Goal: Information Seeking & Learning: Compare options

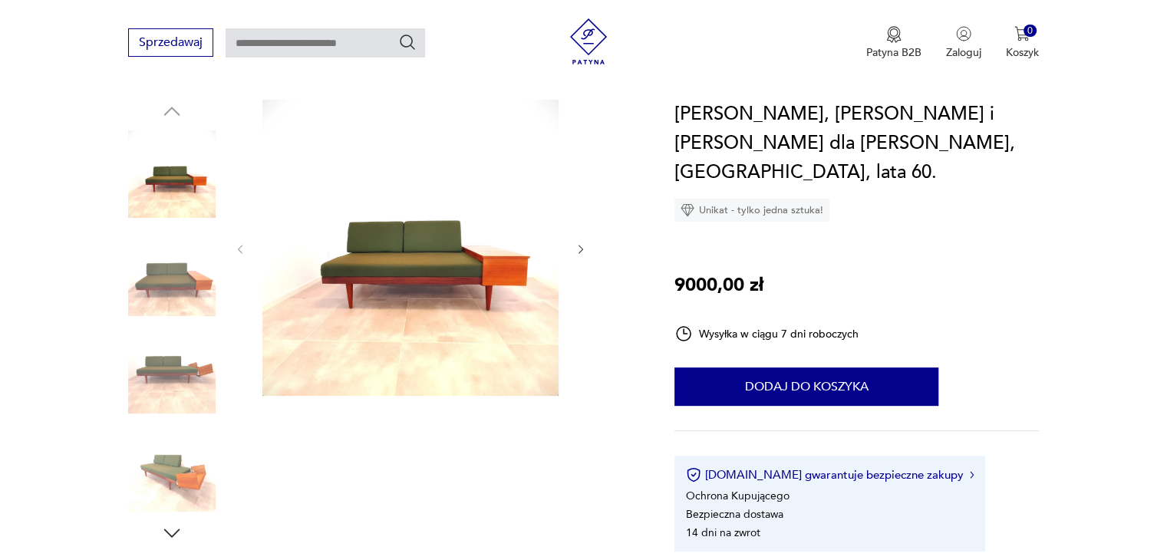
click at [581, 247] on icon "button" at bounding box center [580, 249] width 5 height 9
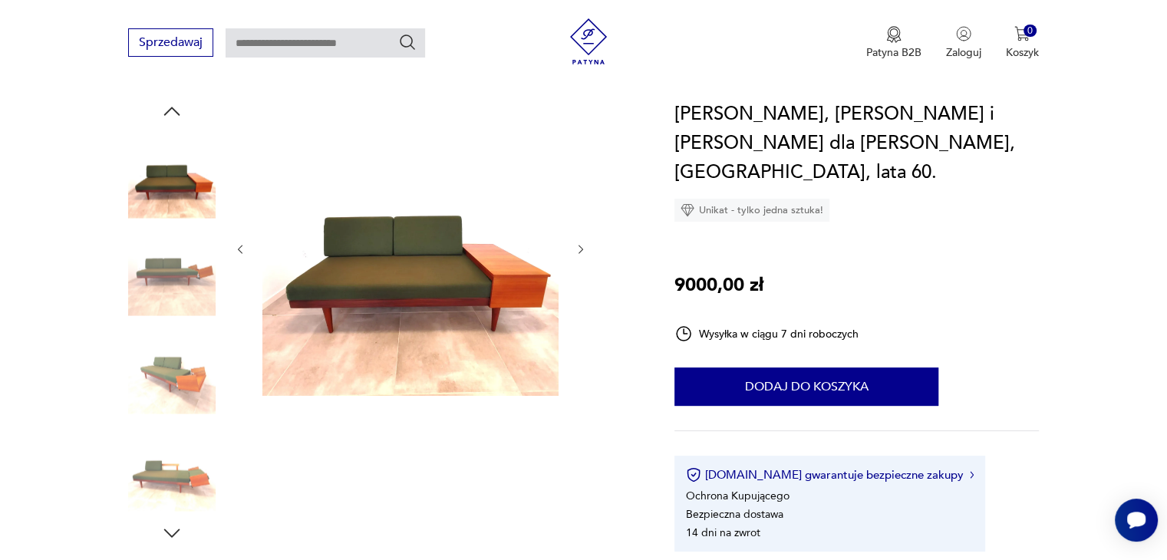
click at [581, 247] on icon "button" at bounding box center [580, 249] width 5 height 9
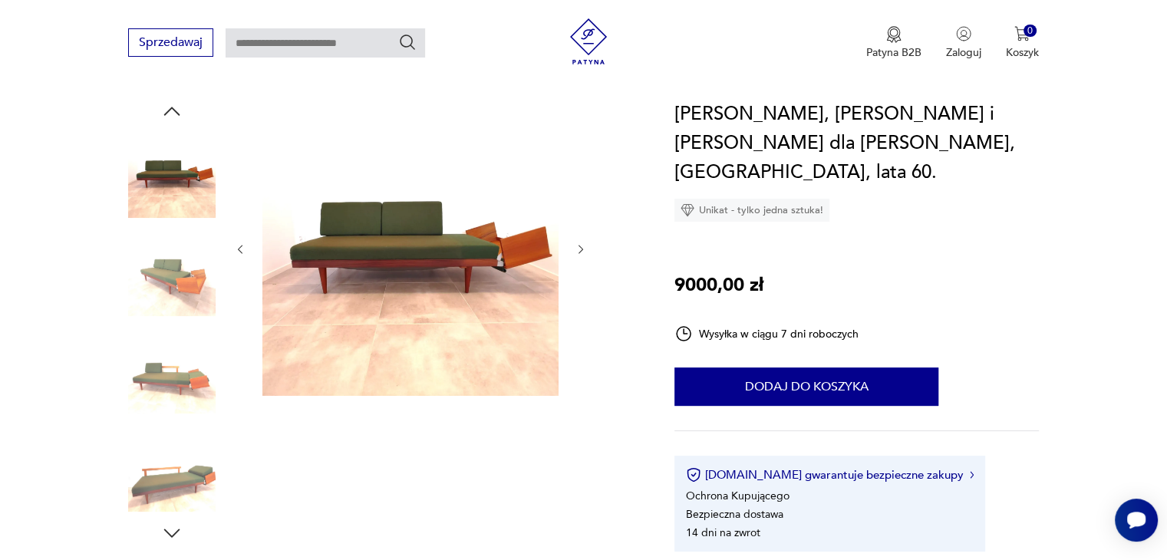
click at [581, 247] on icon "button" at bounding box center [580, 249] width 5 height 9
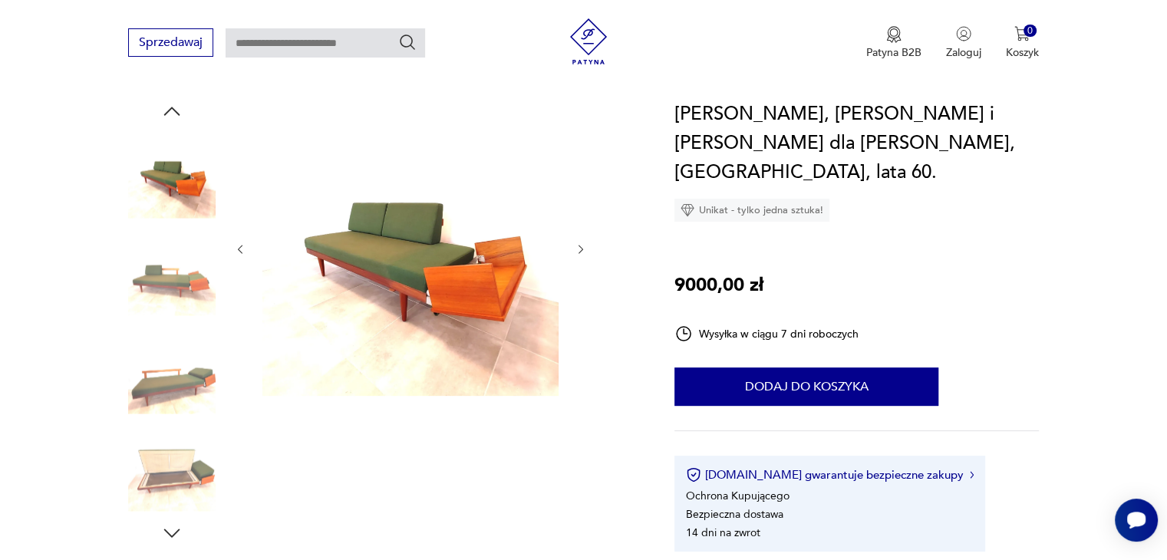
click at [581, 247] on icon "button" at bounding box center [580, 249] width 5 height 9
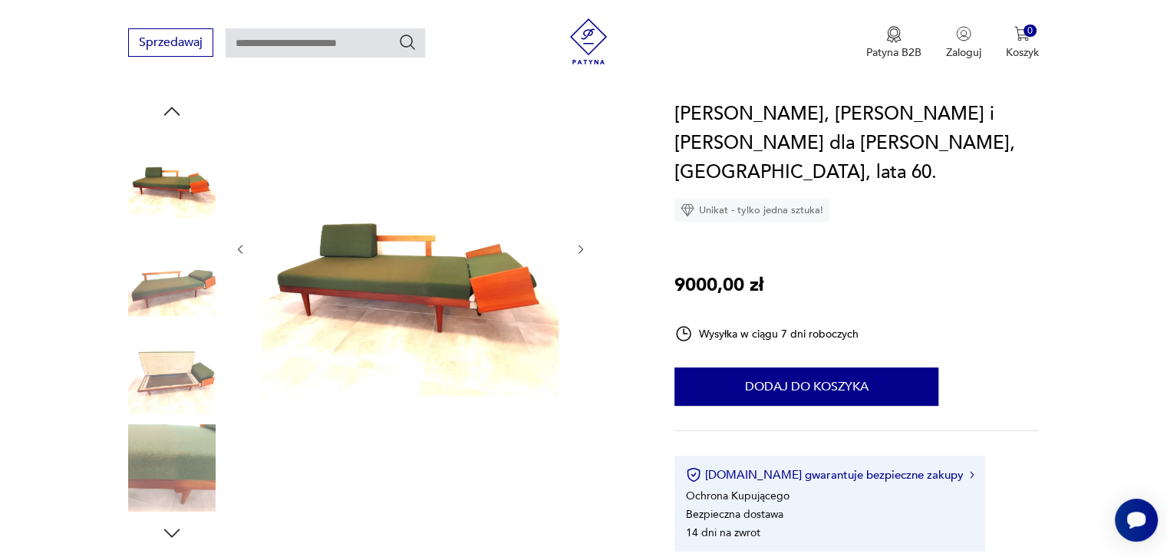
click at [581, 247] on icon "button" at bounding box center [580, 249] width 5 height 9
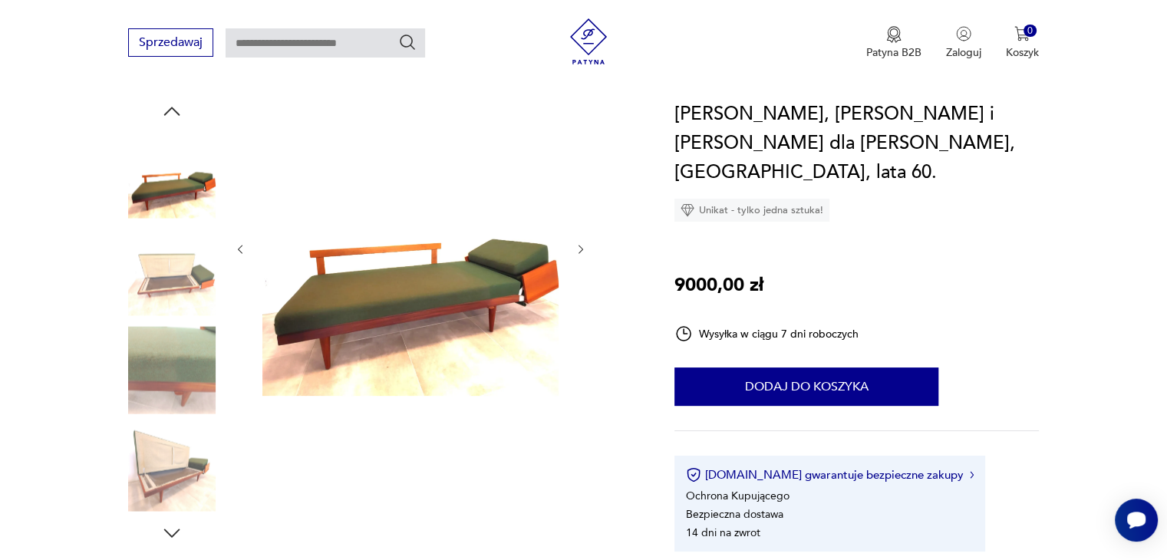
click at [581, 247] on icon "button" at bounding box center [580, 249] width 5 height 9
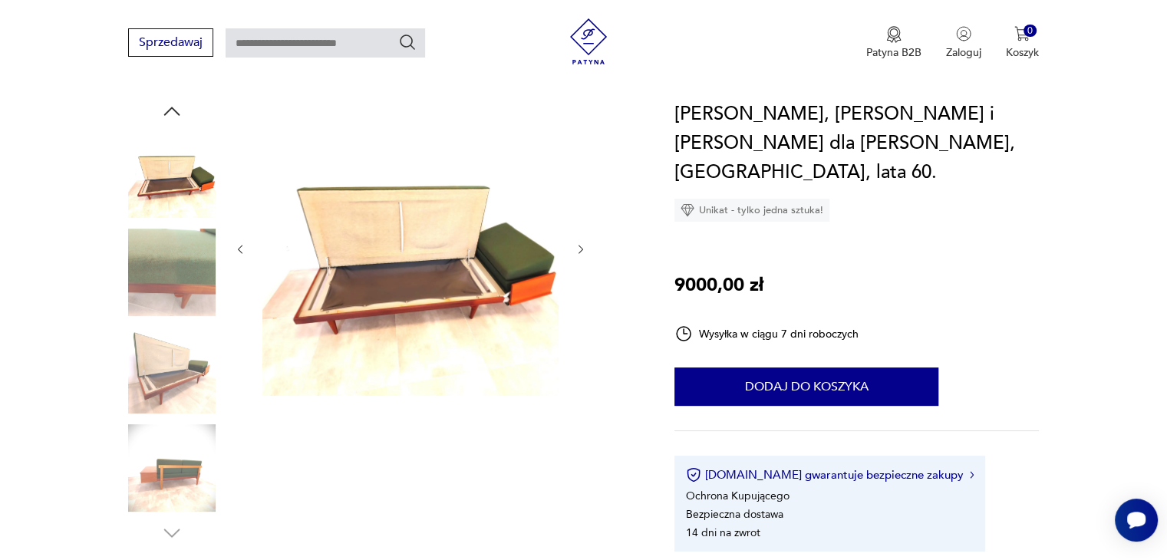
click at [243, 242] on button "button" at bounding box center [240, 249] width 13 height 15
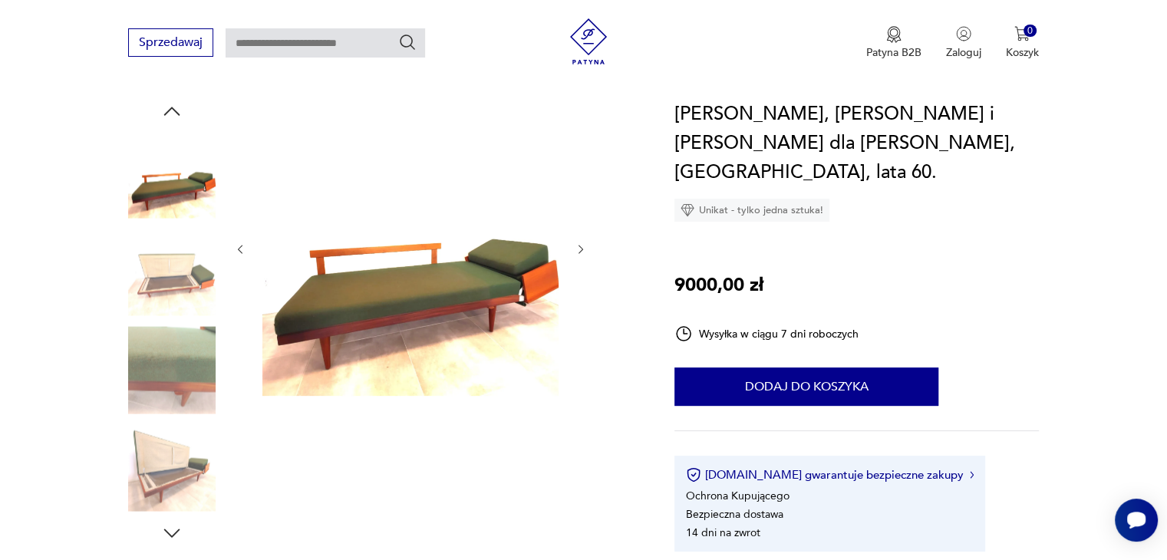
click at [581, 243] on icon "button" at bounding box center [581, 249] width 13 height 13
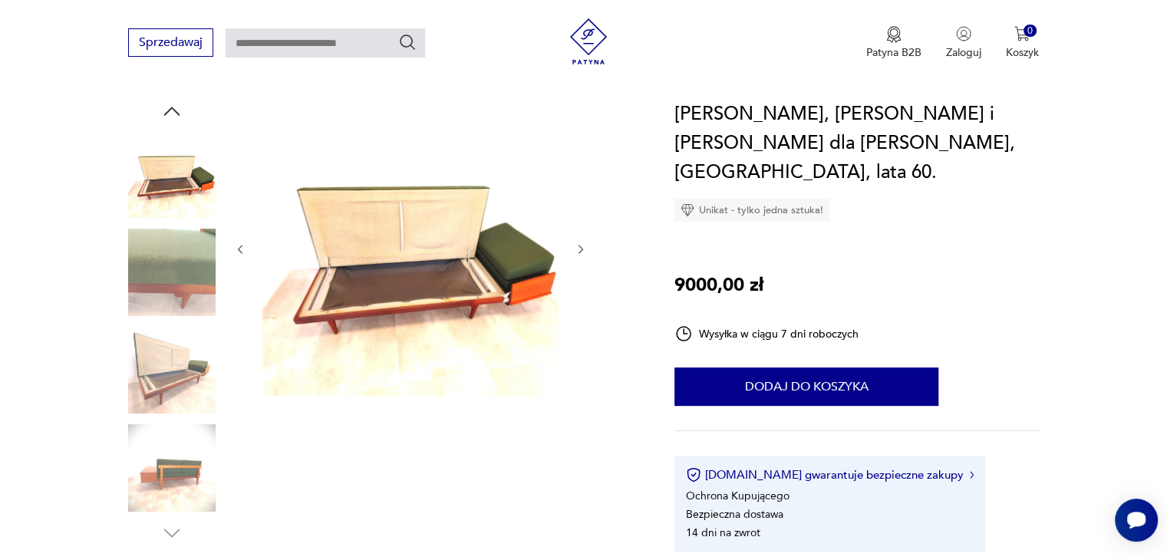
click at [581, 243] on icon "button" at bounding box center [581, 249] width 13 height 13
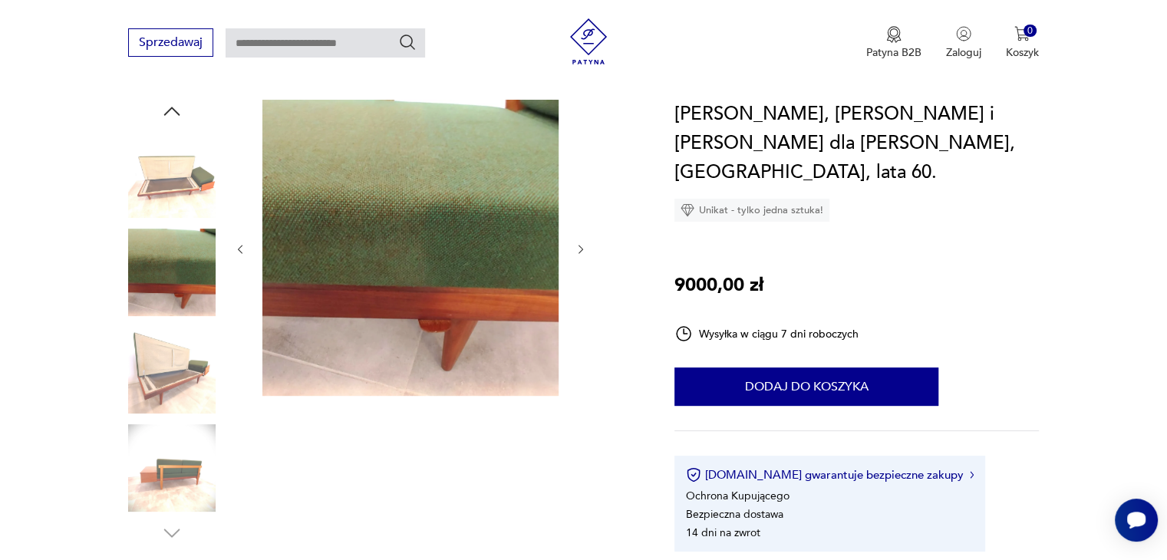
click at [581, 243] on icon "button" at bounding box center [581, 249] width 13 height 13
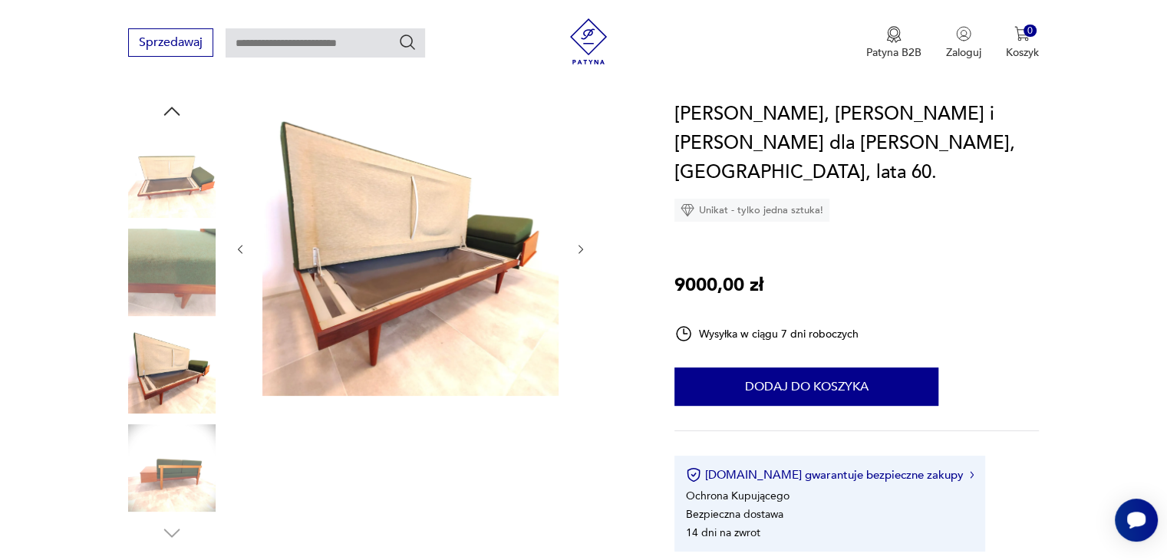
click at [581, 243] on icon "button" at bounding box center [581, 249] width 13 height 13
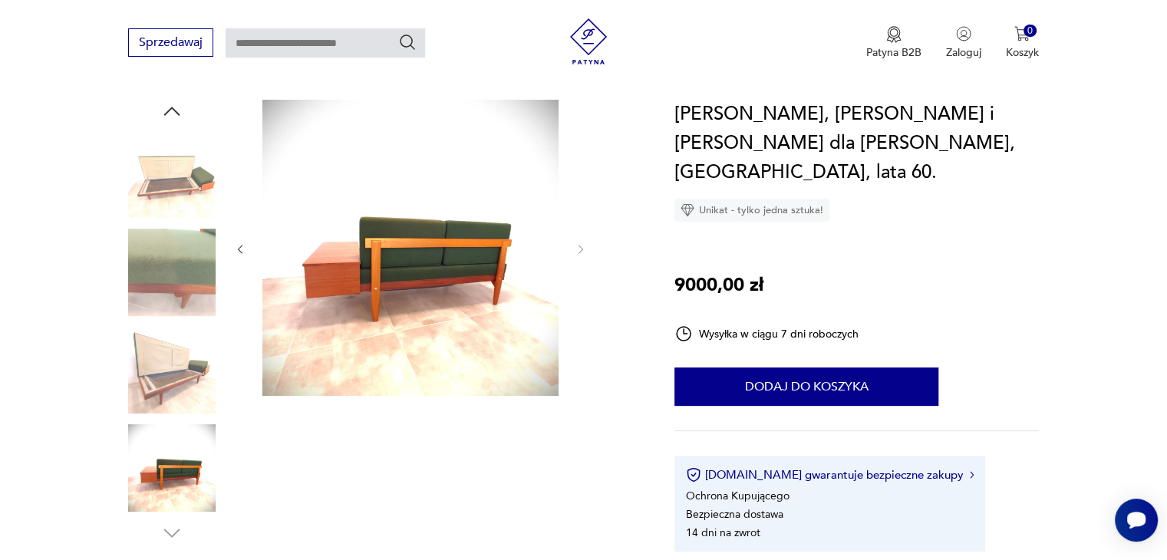
click at [241, 242] on button "button" at bounding box center [240, 249] width 13 height 15
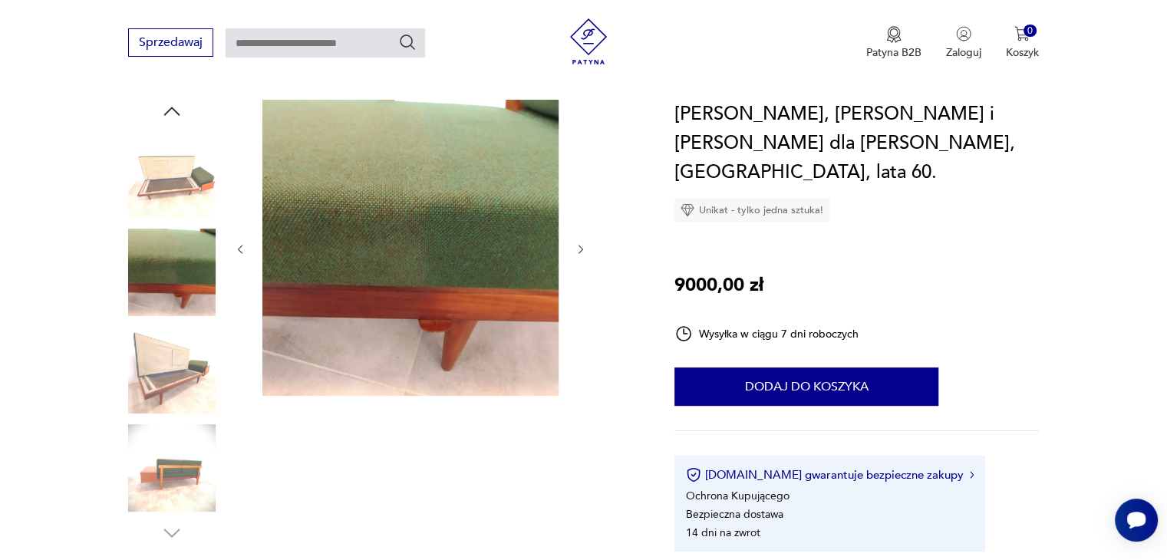
click at [241, 242] on button "button" at bounding box center [240, 249] width 13 height 15
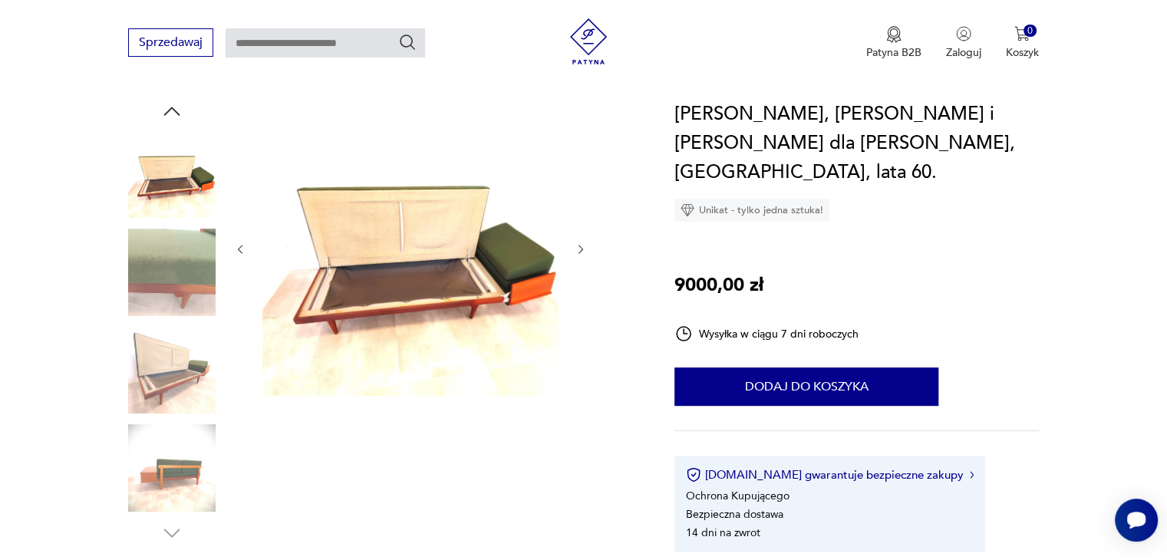
click at [241, 242] on button "button" at bounding box center [240, 249] width 13 height 15
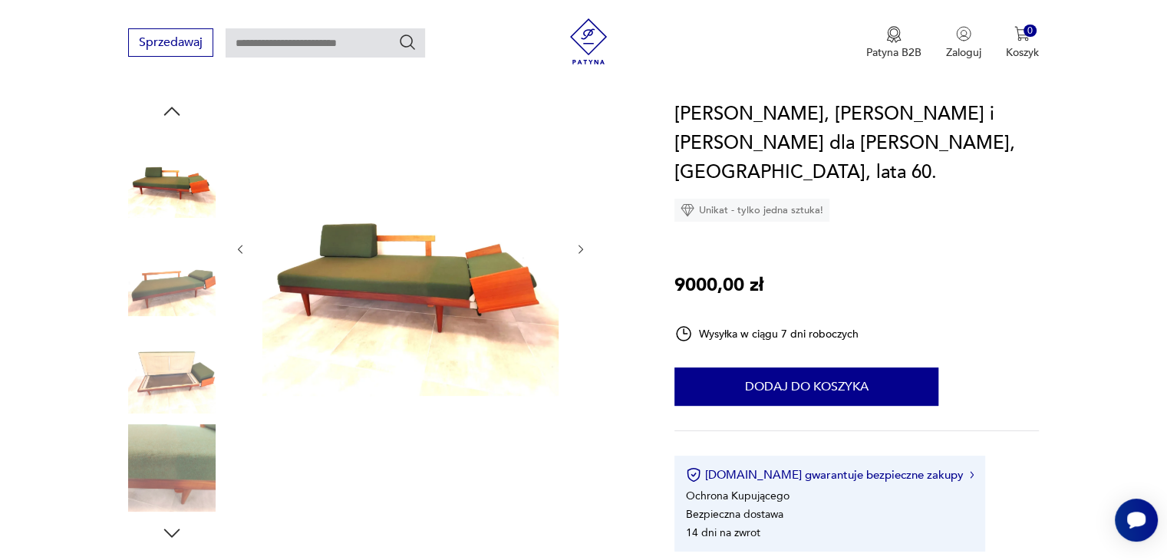
click at [241, 242] on button "button" at bounding box center [240, 249] width 13 height 15
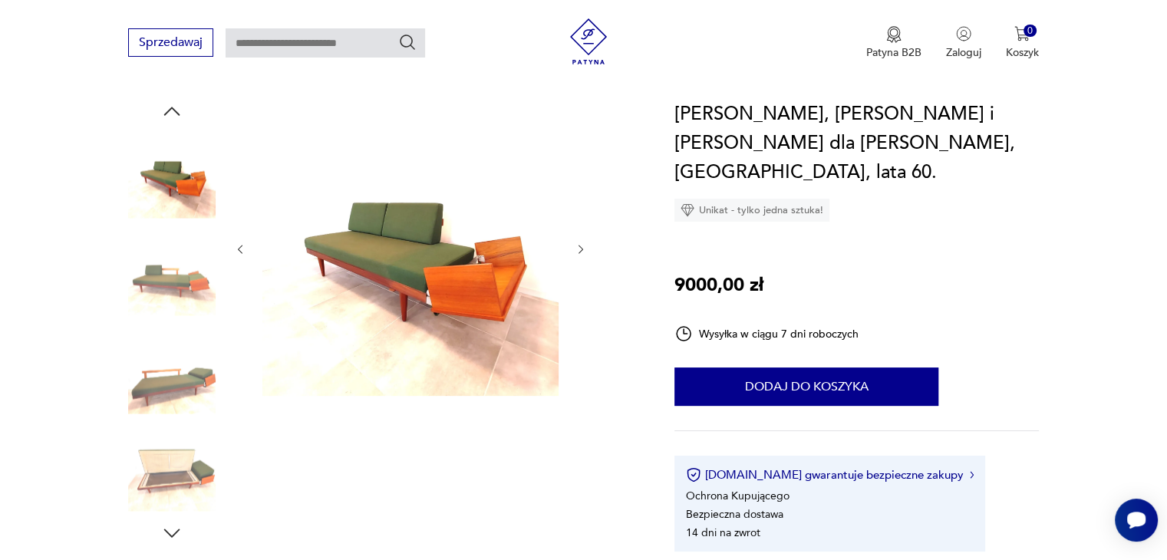
click at [241, 242] on button "button" at bounding box center [240, 249] width 13 height 15
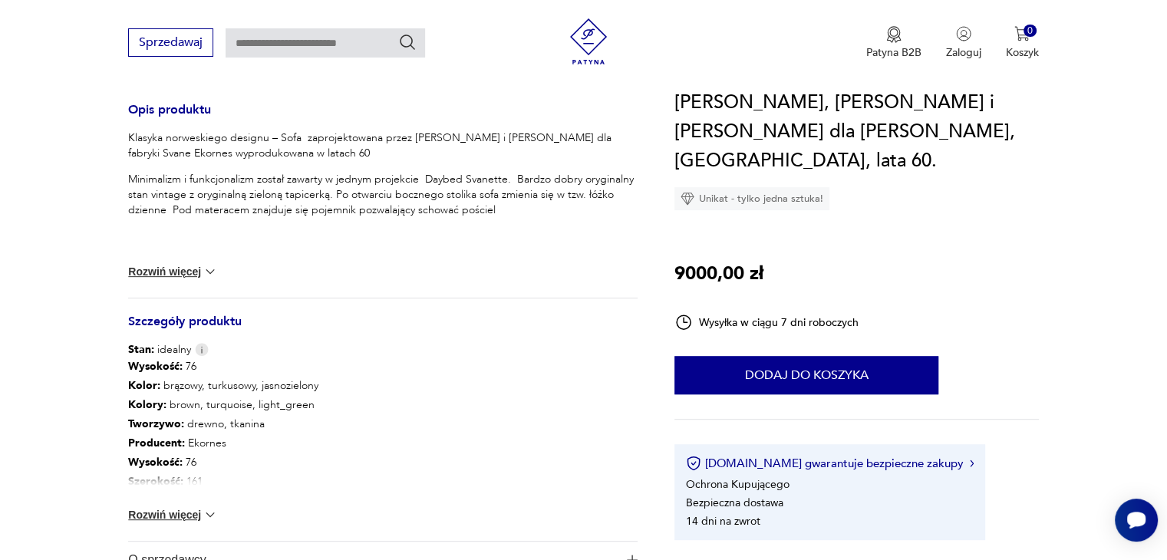
scroll to position [643, 0]
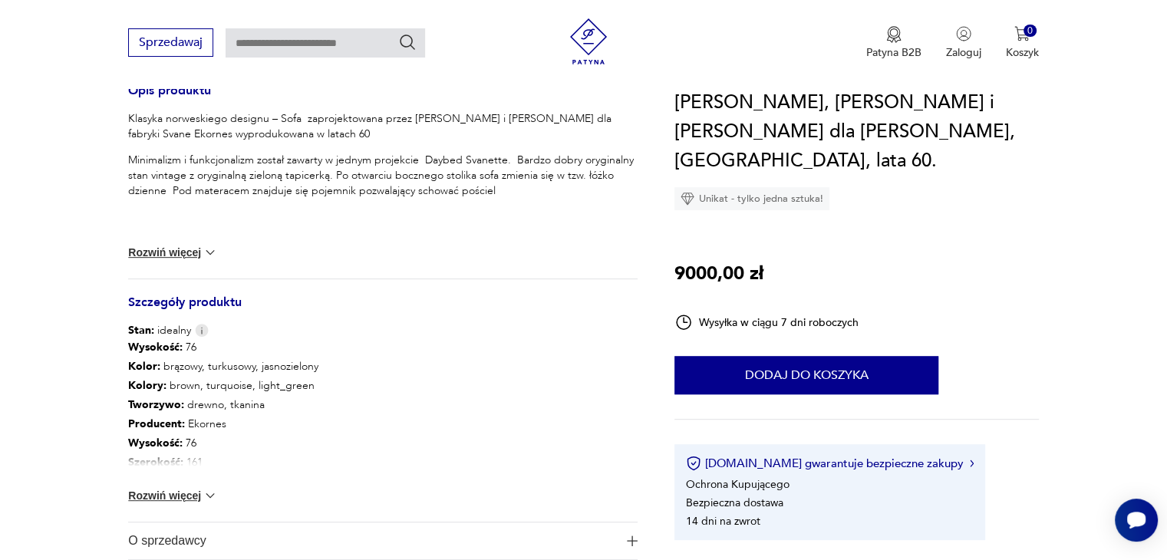
click at [150, 488] on button "Rozwiń więcej" at bounding box center [172, 495] width 89 height 15
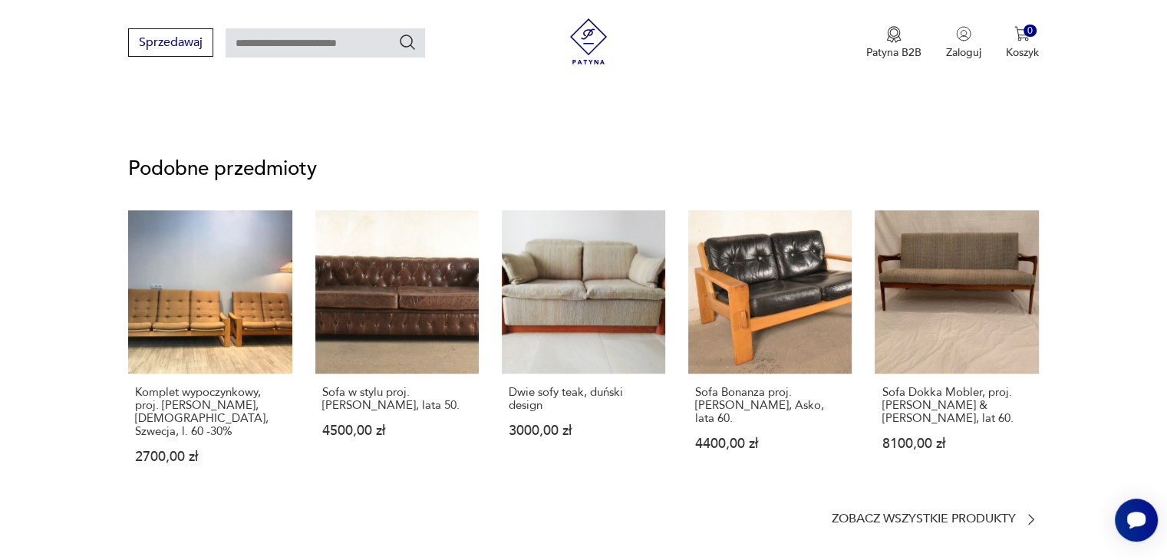
scroll to position [1224, 0]
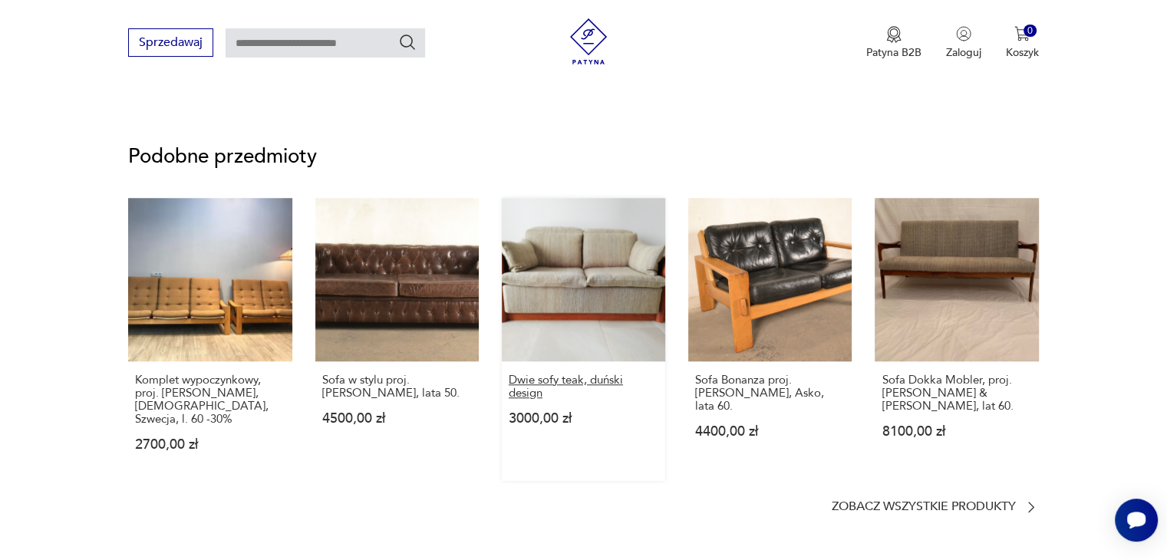
click at [536, 393] on p "Dwie sofy teak, duński design" at bounding box center [584, 387] width 150 height 26
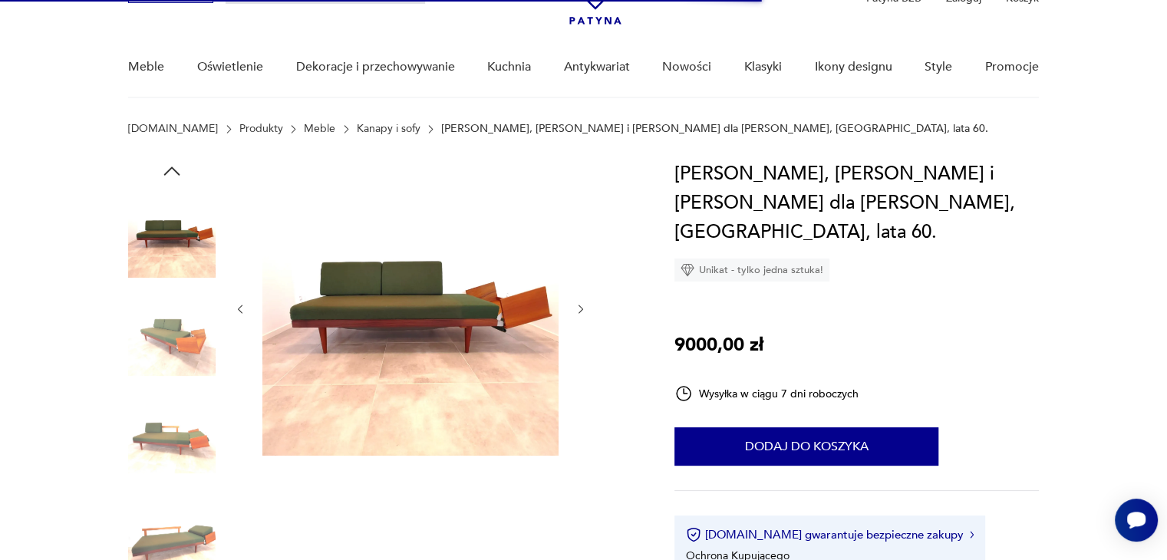
scroll to position [123, 0]
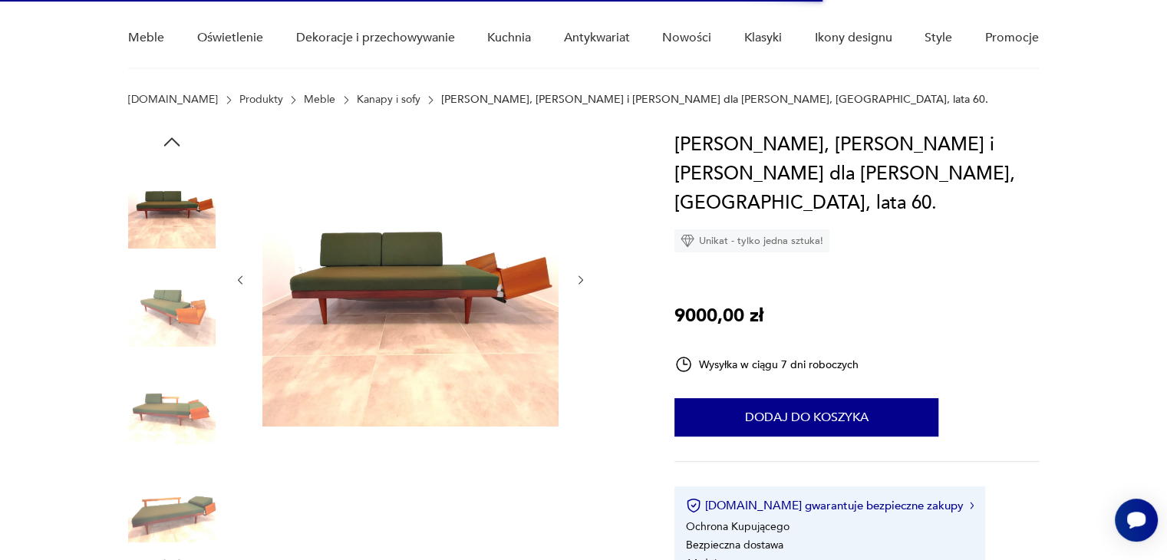
click at [169, 225] on img at bounding box center [171, 204] width 87 height 87
click at [239, 281] on icon "button" at bounding box center [240, 280] width 13 height 13
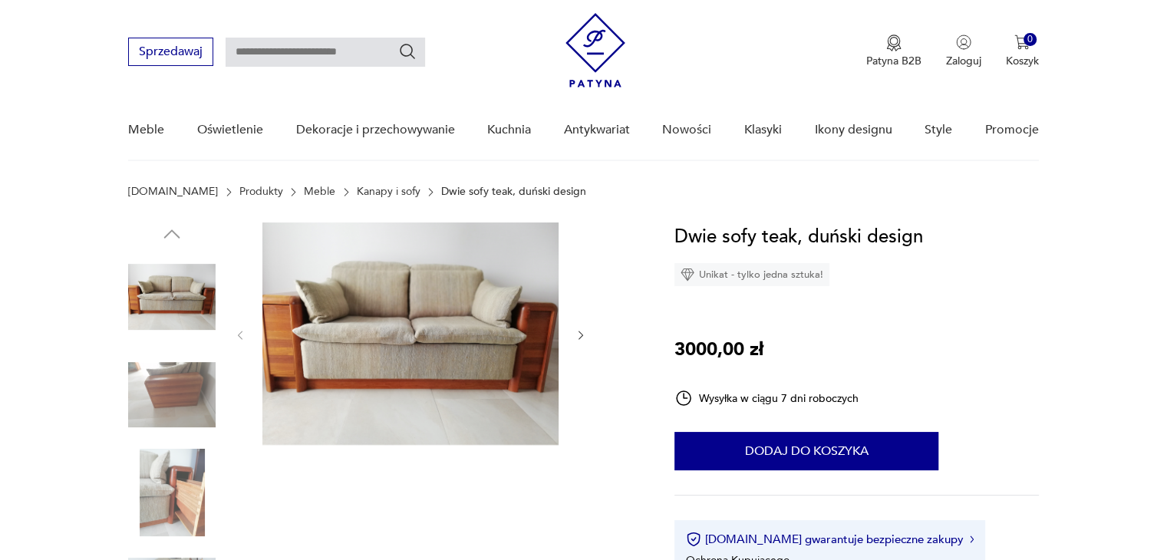
scroll to position [61, 0]
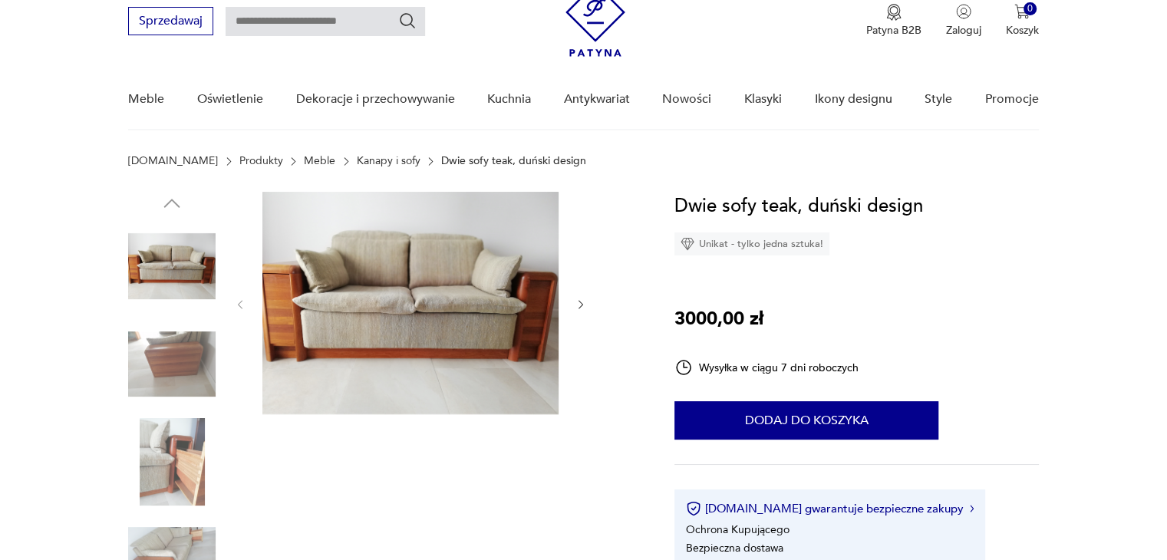
click at [578, 305] on icon "button" at bounding box center [581, 304] width 13 height 13
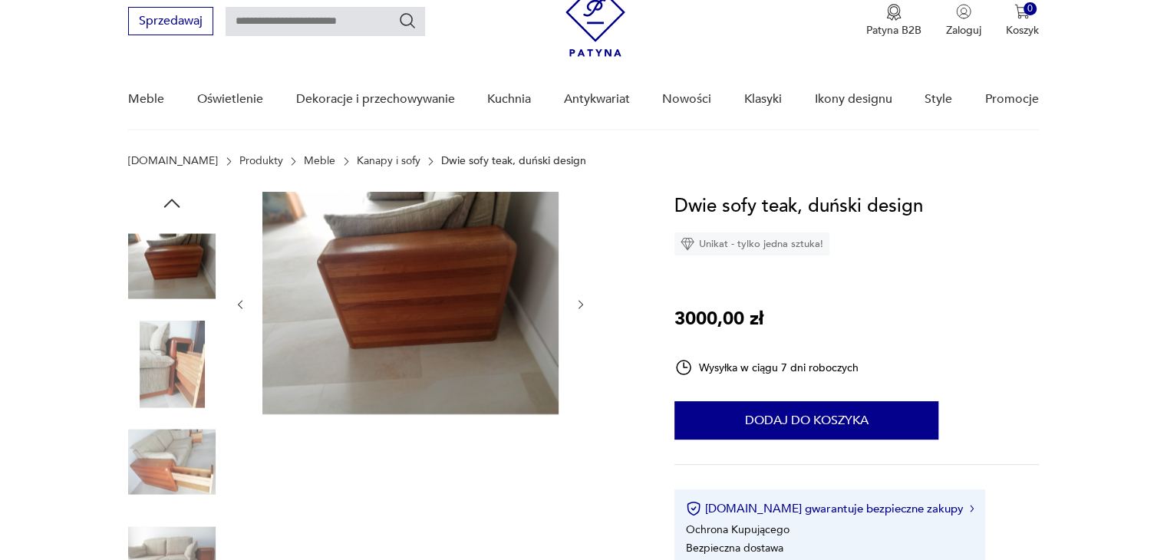
click at [578, 305] on icon "button" at bounding box center [581, 304] width 13 height 13
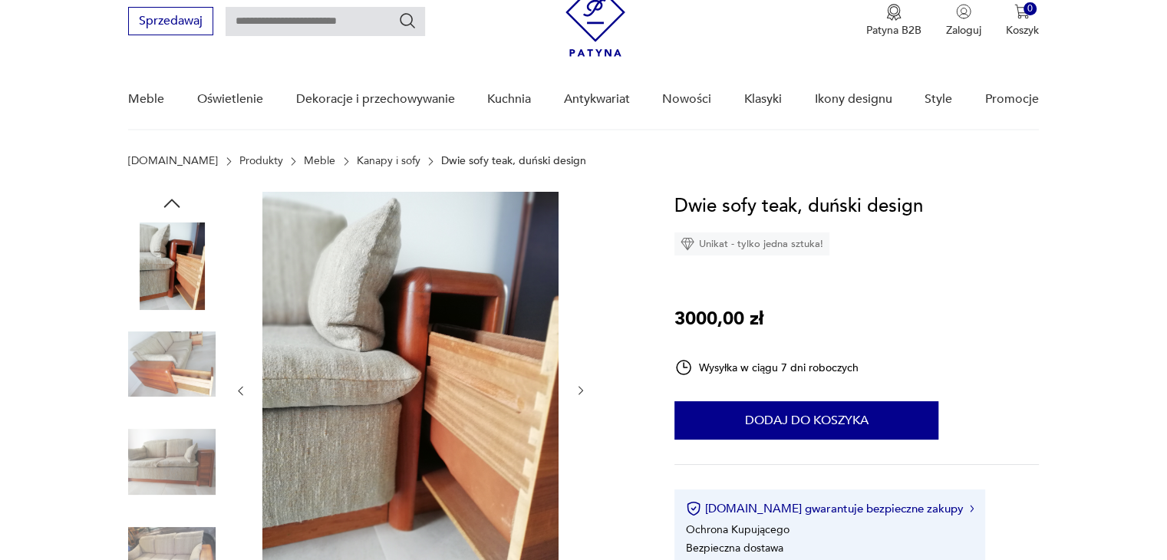
click at [586, 389] on icon "button" at bounding box center [581, 390] width 13 height 13
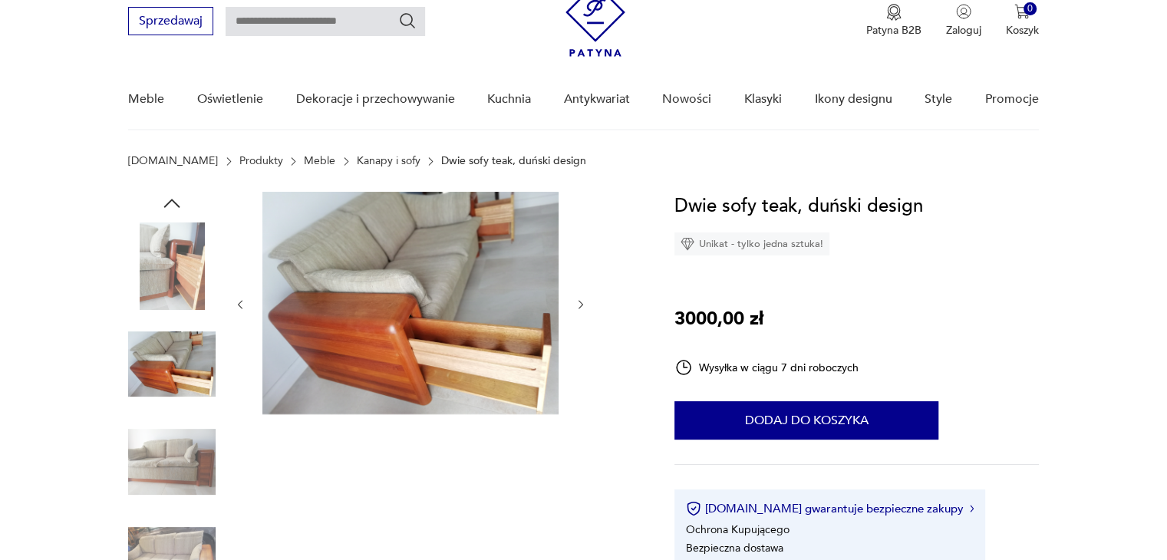
click at [583, 299] on icon "button" at bounding box center [581, 304] width 13 height 13
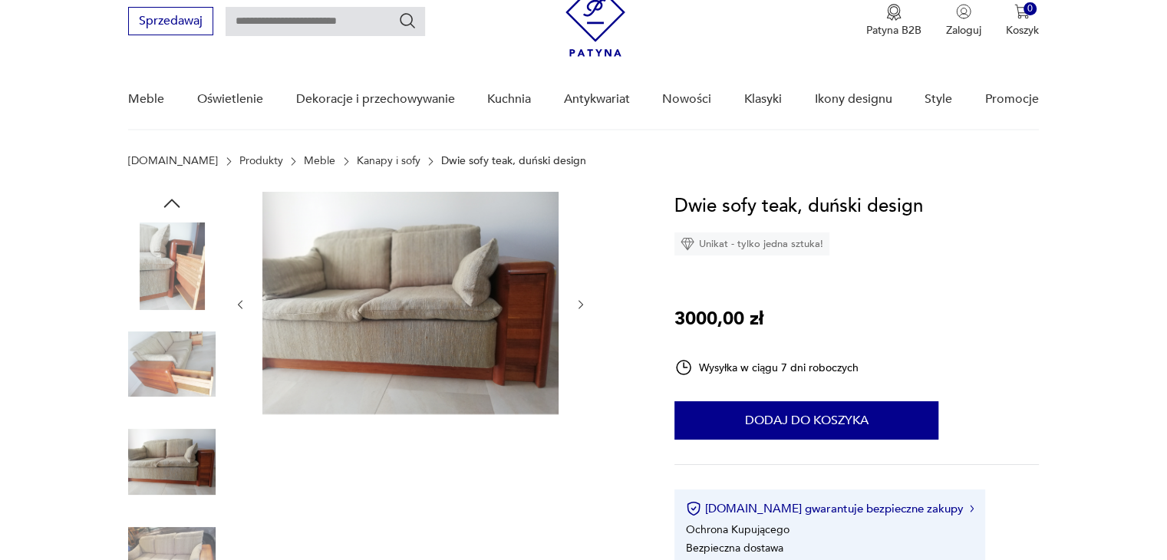
click at [583, 299] on icon "button" at bounding box center [581, 304] width 13 height 13
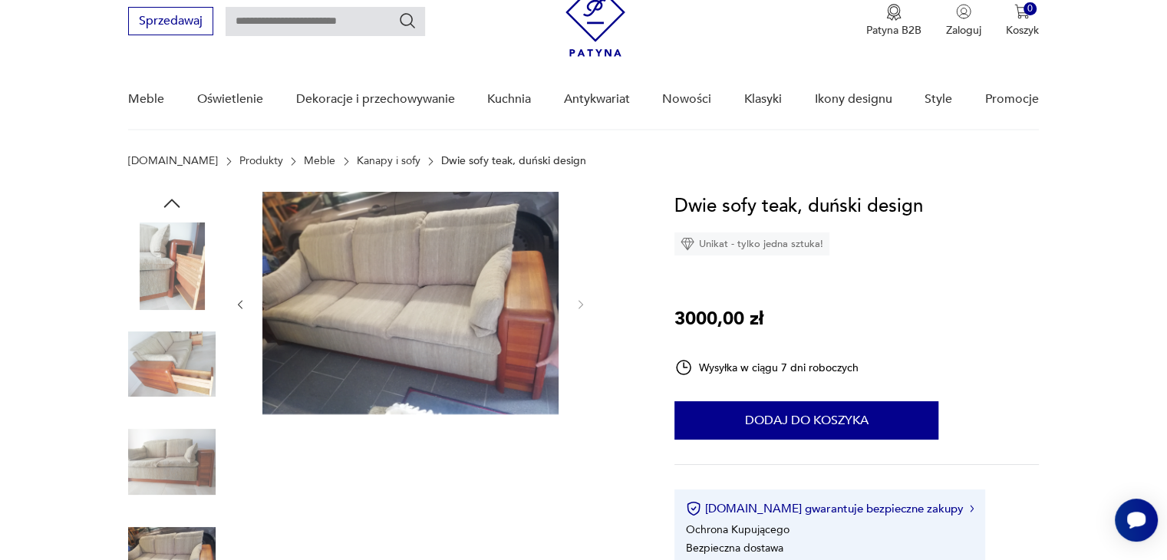
click at [232, 299] on div at bounding box center [382, 414] width 509 height 445
click at [239, 304] on icon "button" at bounding box center [241, 304] width 5 height 9
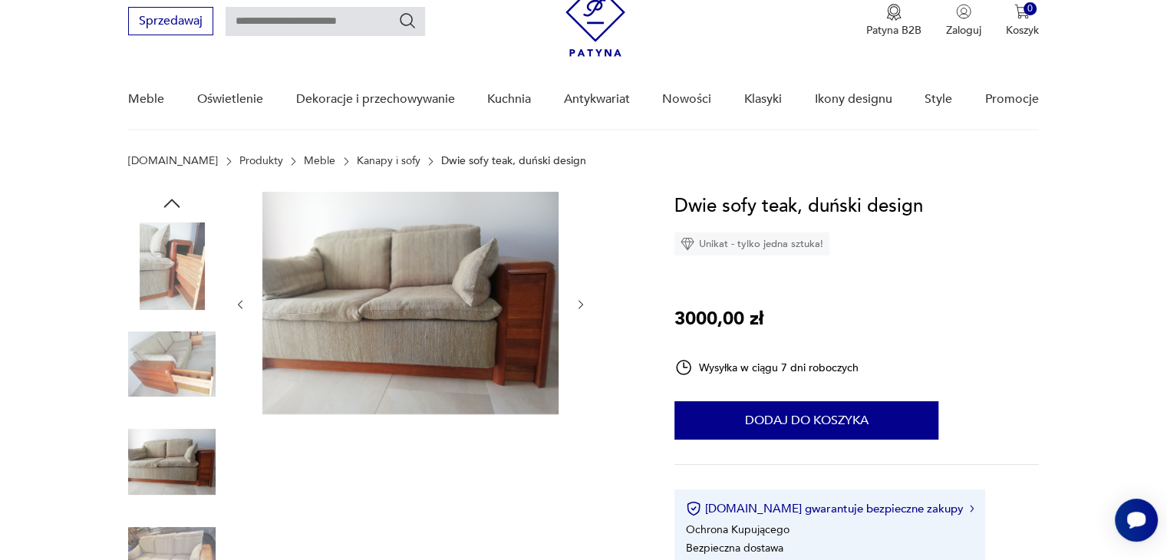
click at [239, 304] on icon "button" at bounding box center [241, 304] width 5 height 9
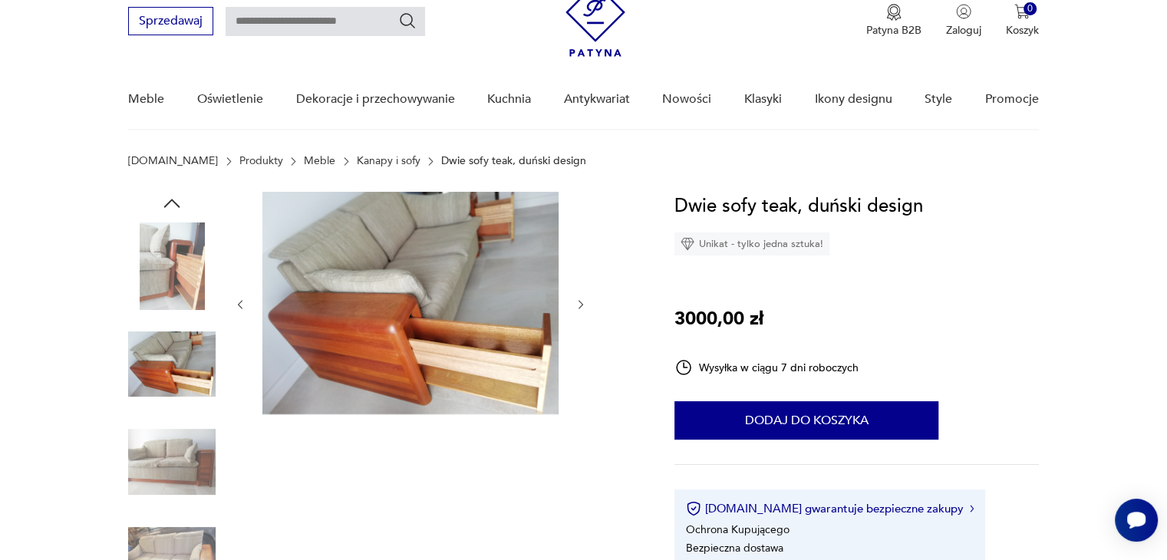
click at [239, 304] on icon "button" at bounding box center [241, 304] width 5 height 9
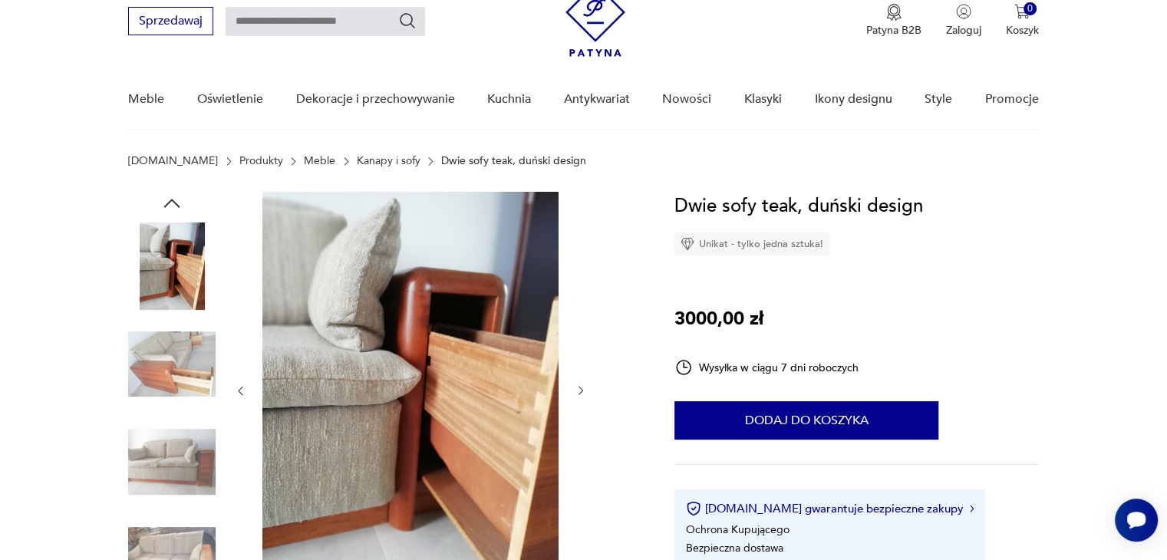
click at [239, 304] on div at bounding box center [410, 391] width 353 height 398
click at [238, 402] on div at bounding box center [410, 391] width 353 height 398
click at [238, 390] on icon "button" at bounding box center [240, 390] width 13 height 13
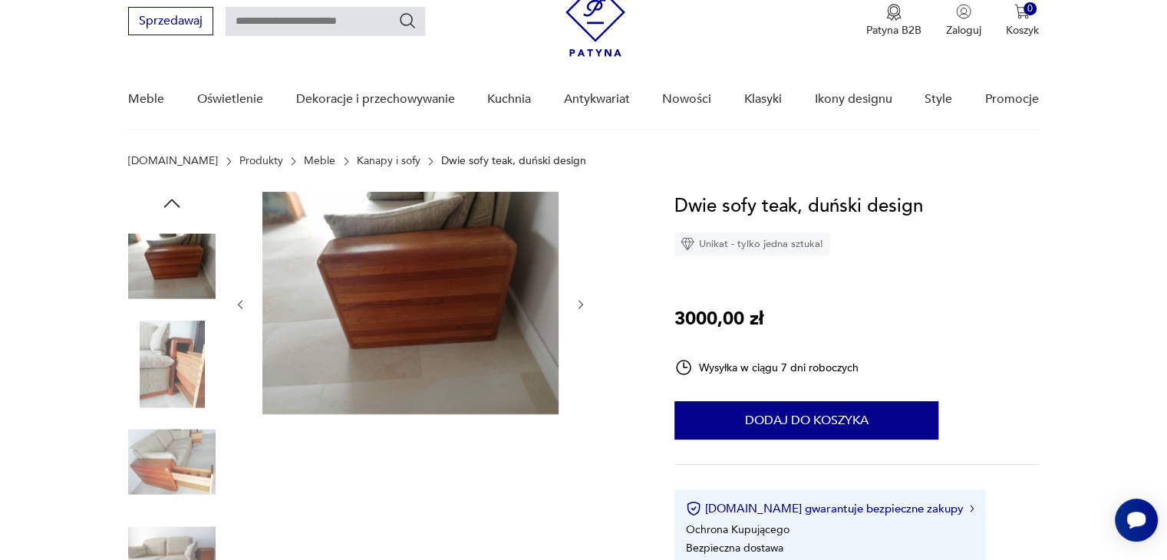
click at [238, 390] on div at bounding box center [410, 305] width 353 height 226
click at [240, 308] on icon "button" at bounding box center [240, 304] width 13 height 13
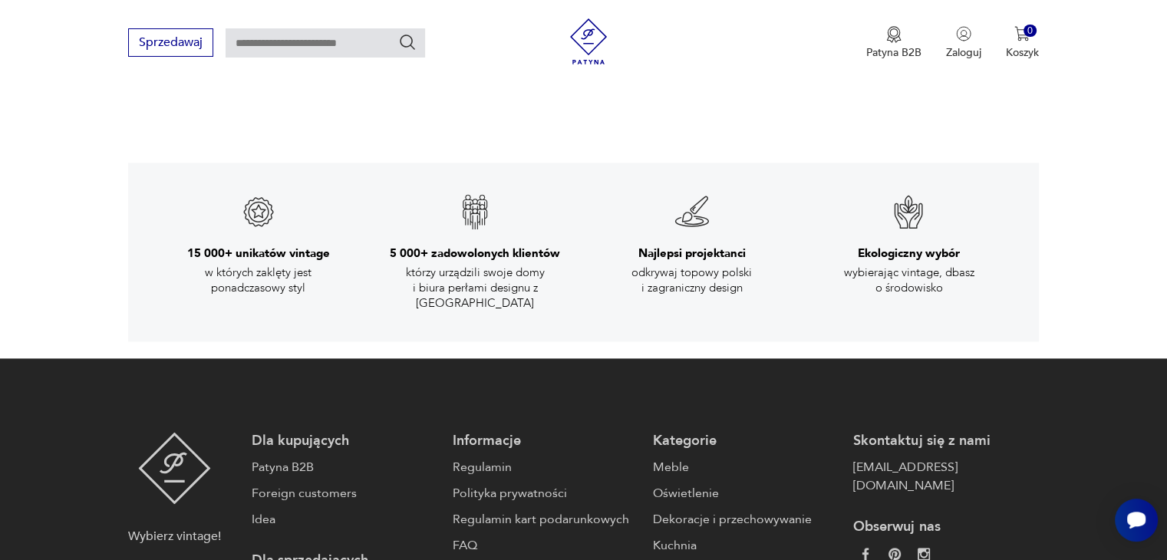
scroll to position [2010, 0]
